Goal: Task Accomplishment & Management: Manage account settings

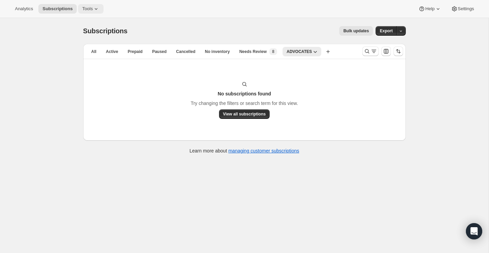
click at [89, 9] on span "Tools" at bounding box center [87, 8] width 11 height 5
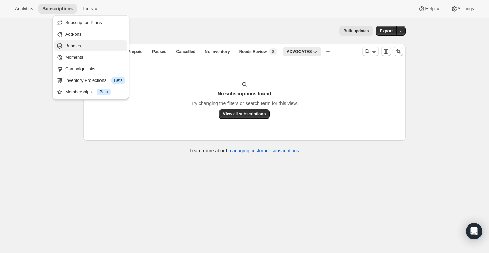
click at [79, 45] on span "Bundles" at bounding box center [73, 45] width 16 height 5
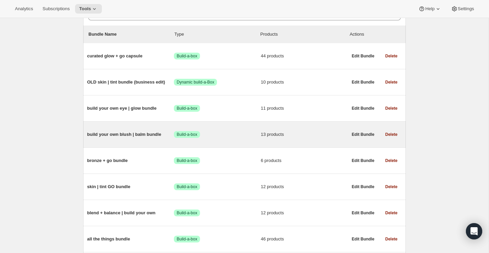
scroll to position [66, 0]
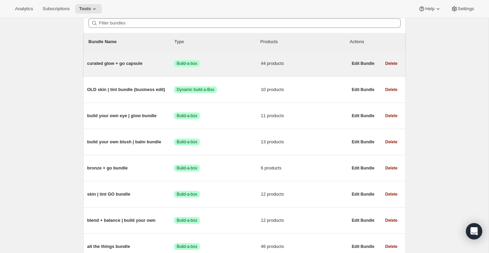
click at [131, 65] on span "curated glow + go capsule" at bounding box center [130, 63] width 87 height 7
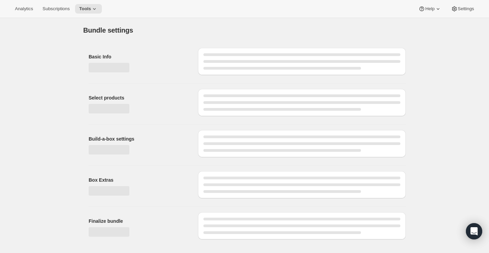
type input "curated glow + go capsule"
radio input "true"
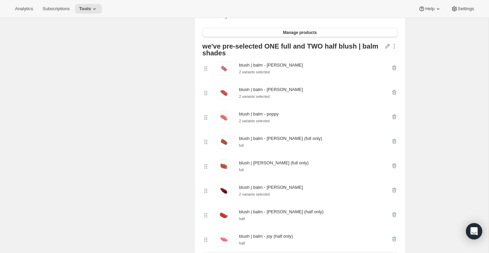
scroll to position [744, 0]
click at [430, 88] on div "Edit Bundle. This page is ready Edit Bundle Analytics Open Build-a-box More act…" at bounding box center [244, 251] width 489 height 1954
click at [417, 90] on div "Edit Bundle. This page is ready Edit Bundle Analytics Open Build-a-box More act…" at bounding box center [244, 251] width 489 height 1954
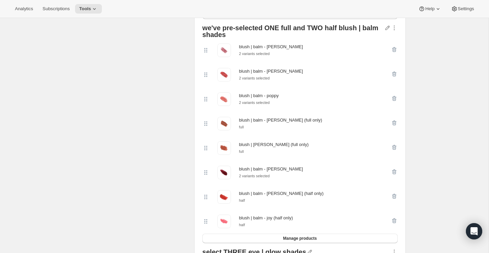
scroll to position [760, 0]
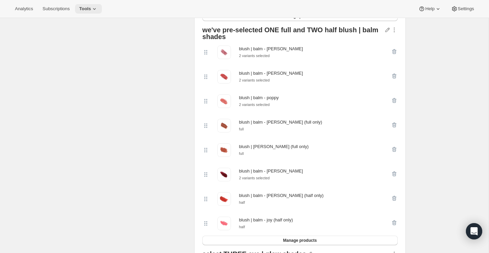
click at [98, 8] on icon at bounding box center [94, 8] width 7 height 7
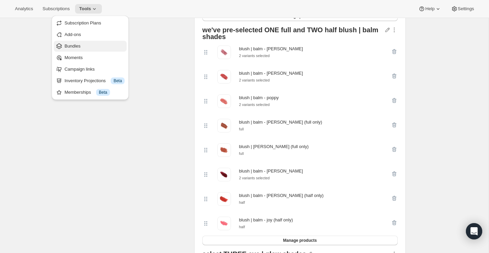
click at [83, 45] on span "Bundles" at bounding box center [95, 46] width 60 height 7
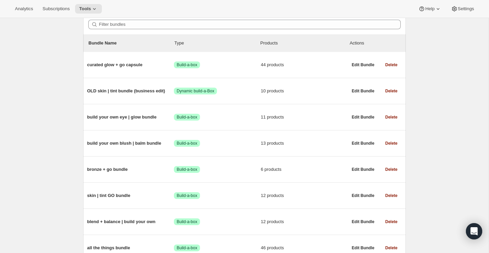
scroll to position [73, 0]
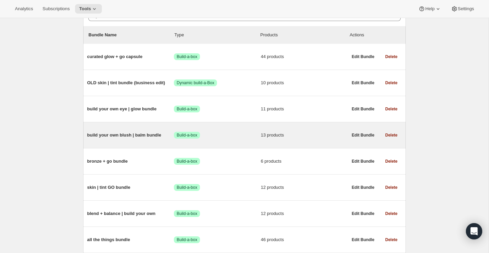
click at [149, 134] on span "build your own blush | balm bundle" at bounding box center [130, 135] width 87 height 7
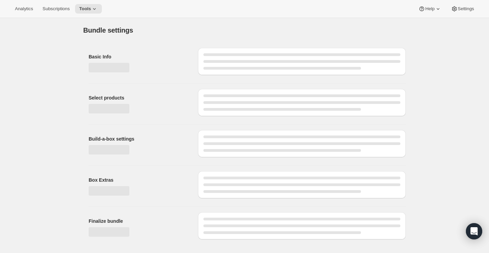
type input "build your own blush | balm bundle"
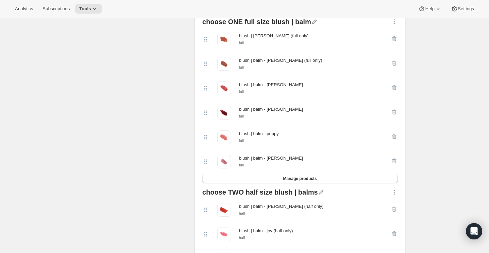
scroll to position [217, 0]
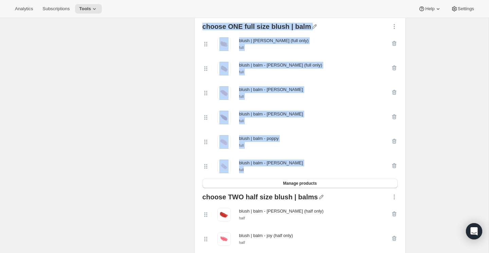
drag, startPoint x: 204, startPoint y: 27, endPoint x: 297, endPoint y: 172, distance: 172.7
click at [297, 172] on div "choose ONE full size blush | balm blush | balm - faye (full only) full blush | …" at bounding box center [300, 105] width 201 height 171
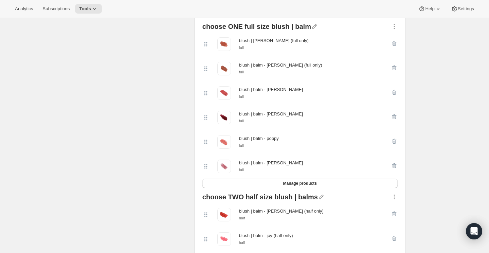
scroll to position [219, 0]
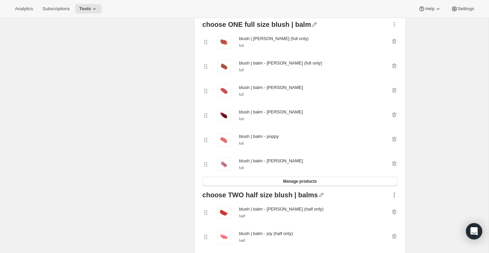
click at [394, 197] on icon "button" at bounding box center [394, 195] width 7 height 7
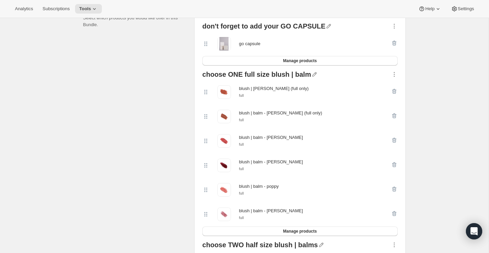
scroll to position [155, 0]
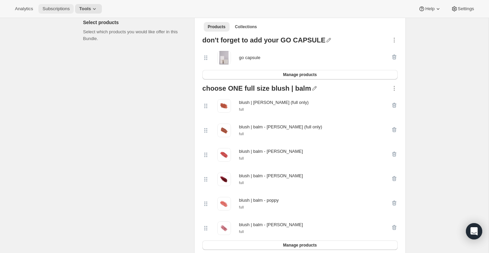
click at [51, 11] on span "Subscriptions" at bounding box center [55, 8] width 27 height 5
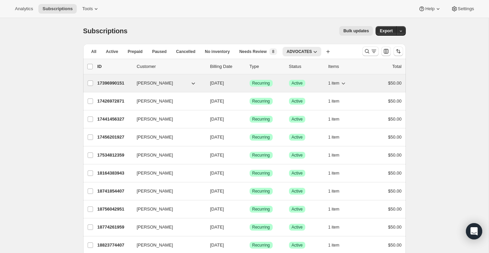
click at [155, 83] on span "[PERSON_NAME]" at bounding box center [155, 83] width 36 height 7
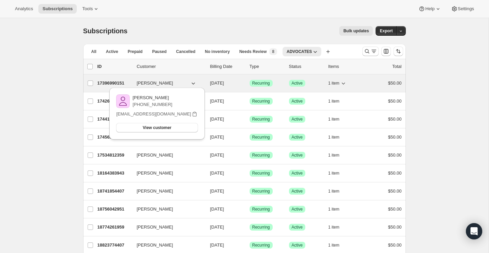
click at [145, 82] on span "[PERSON_NAME]" at bounding box center [155, 83] width 36 height 7
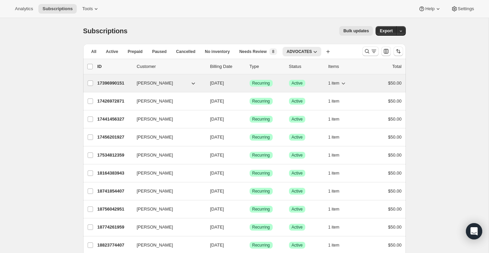
click at [117, 84] on p "17396990151" at bounding box center [115, 83] width 34 height 7
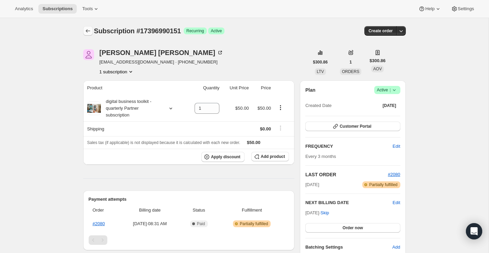
click at [88, 32] on icon "Subscriptions" at bounding box center [88, 31] width 7 height 7
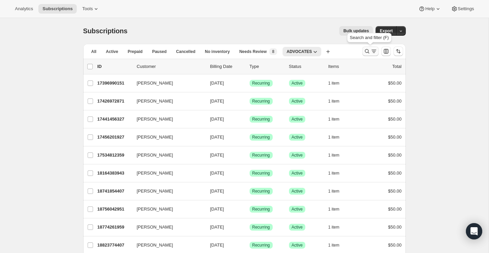
click at [363, 53] on button "Search and filter results" at bounding box center [371, 52] width 16 height 10
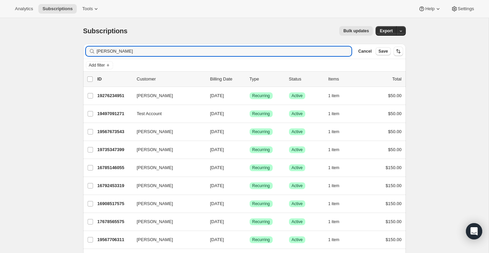
type input "heather burge"
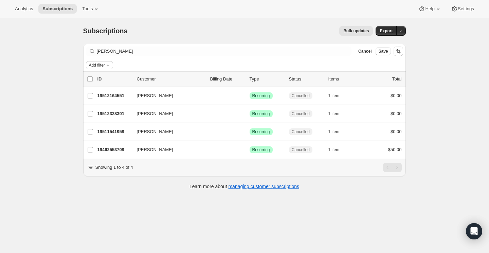
scroll to position [4, 0]
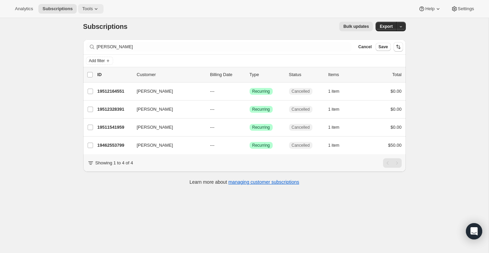
click at [99, 10] on icon at bounding box center [96, 8] width 7 height 7
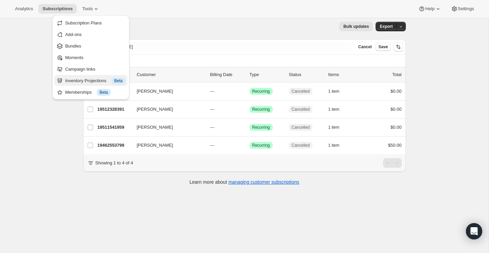
click at [96, 82] on div "Inventory Projections Info Beta" at bounding box center [95, 80] width 60 height 7
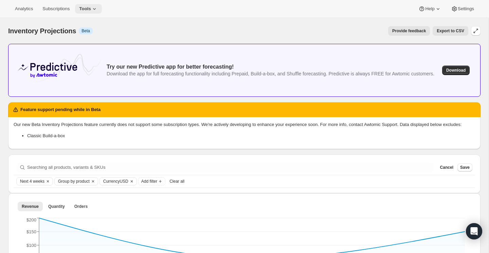
click at [98, 9] on icon at bounding box center [94, 8] width 7 height 7
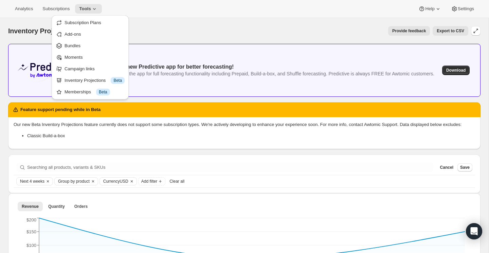
click at [192, 104] on div "Feature support pending while in Beta" at bounding box center [244, 109] width 473 height 15
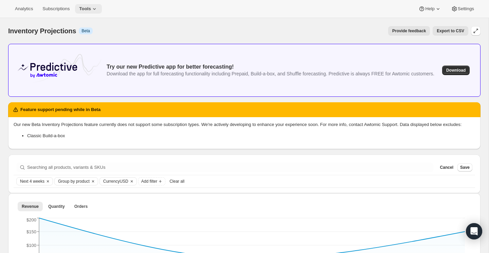
click at [90, 11] on span "Tools" at bounding box center [85, 8] width 12 height 5
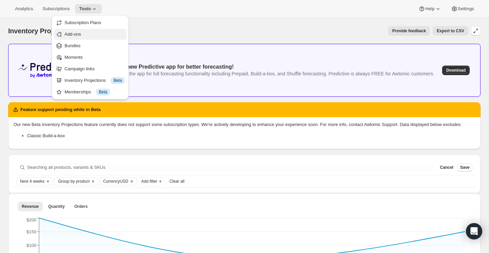
click at [81, 34] on span "Add-ons" at bounding box center [73, 34] width 16 height 5
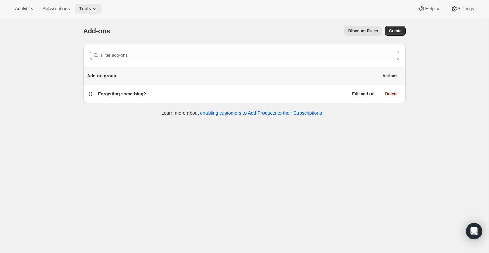
click at [94, 10] on icon at bounding box center [94, 8] width 7 height 7
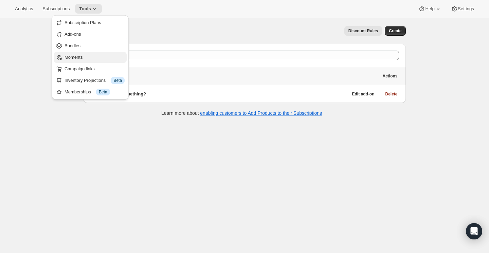
click at [88, 56] on span "Moments" at bounding box center [95, 57] width 60 height 7
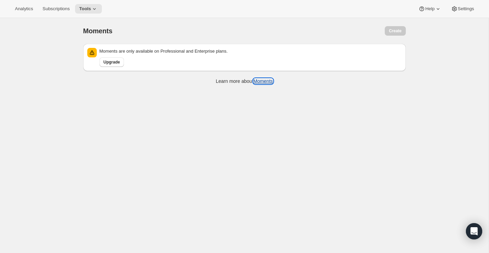
click at [269, 82] on link "Moments" at bounding box center [263, 80] width 20 height 5
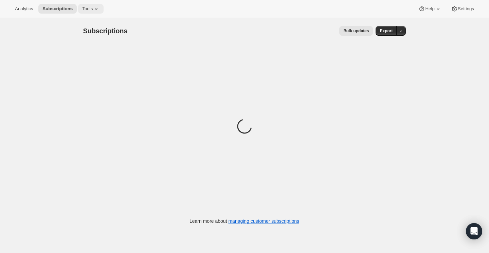
click at [100, 10] on icon at bounding box center [96, 8] width 7 height 7
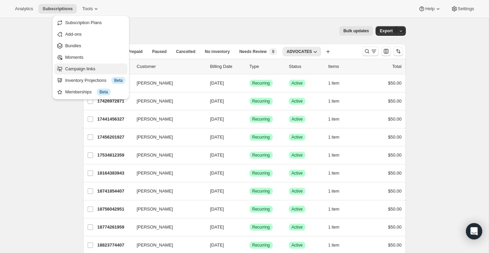
click at [88, 68] on span "Campaign links" at bounding box center [80, 68] width 30 height 5
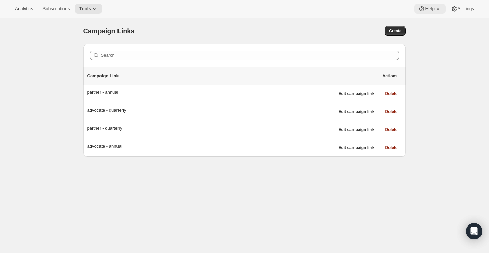
click at [421, 8] on icon at bounding box center [422, 8] width 2 height 2
click at [391, 32] on span "Create" at bounding box center [395, 30] width 13 height 5
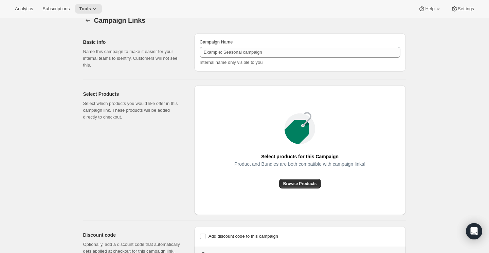
scroll to position [30, 0]
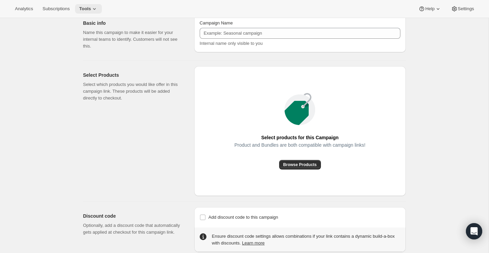
click at [91, 9] on span "Tools" at bounding box center [85, 8] width 12 height 5
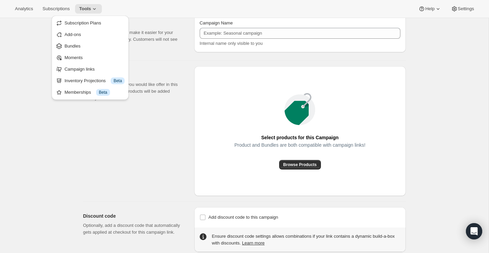
click at [48, 135] on div "Campaign Links. This page is ready Campaign Links Basic info Name this campaign…" at bounding box center [244, 126] width 489 height 277
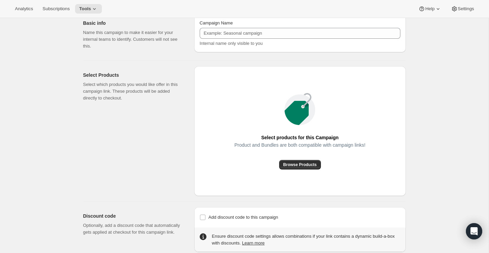
click at [48, 135] on div "Campaign Links. This page is ready Campaign Links Basic info Name this campaign…" at bounding box center [244, 126] width 489 height 277
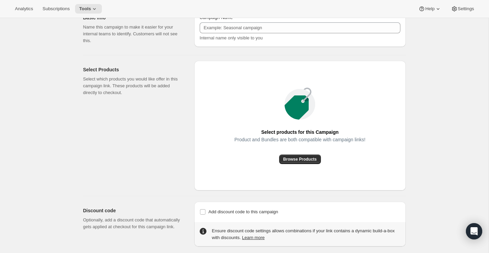
scroll to position [41, 0]
